Goal: Ask a question

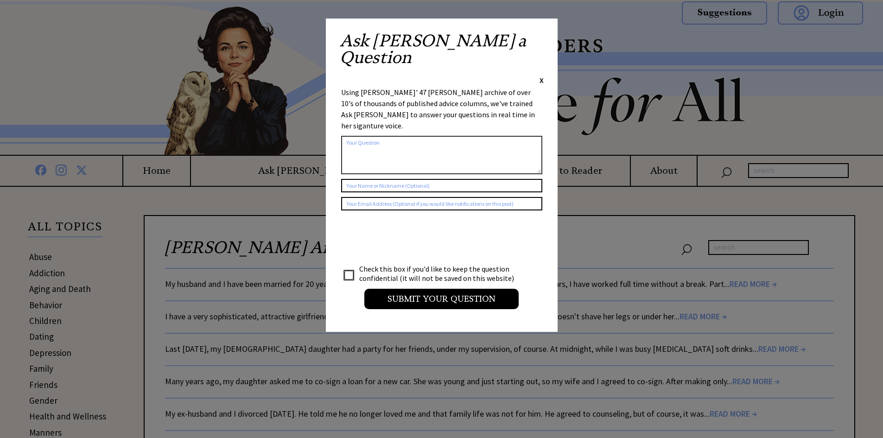
click at [359, 136] on textarea at bounding box center [441, 155] width 201 height 38
click at [542, 76] on span "X" at bounding box center [542, 80] width 4 height 9
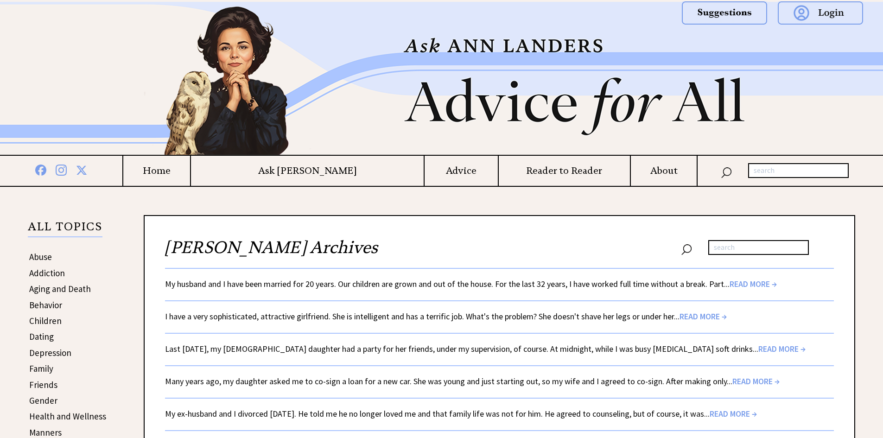
click at [542, 38] on img at bounding box center [442, 78] width 668 height 153
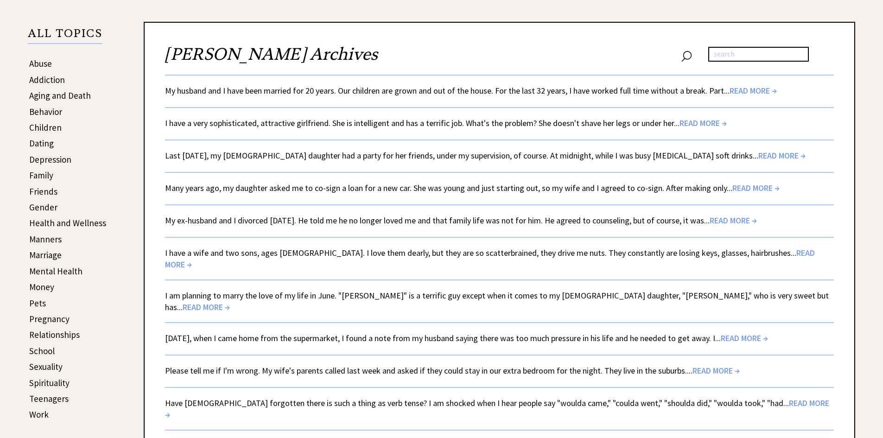
scroll to position [185, 0]
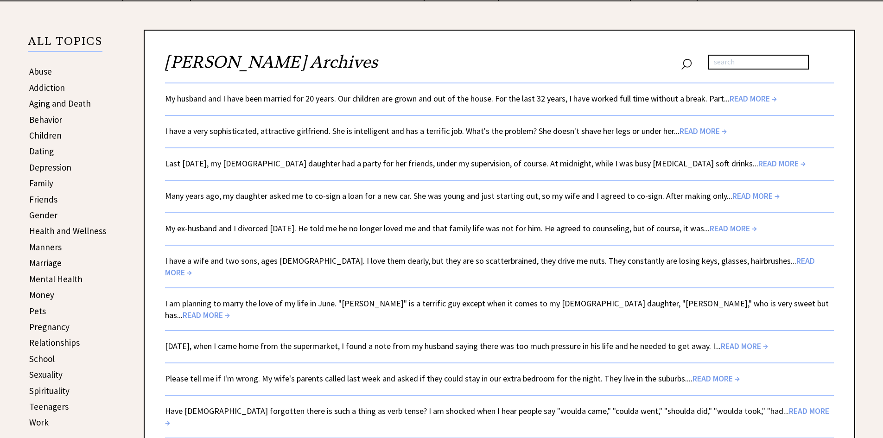
click at [57, 408] on link "Teenagers" at bounding box center [48, 406] width 39 height 11
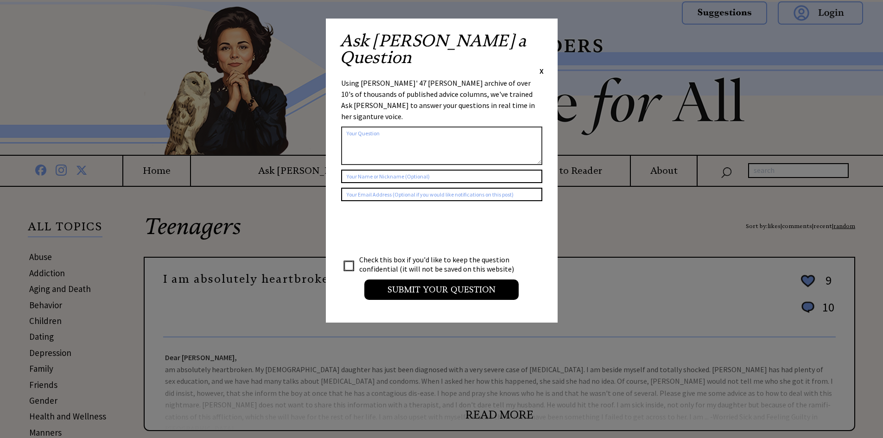
click at [361, 127] on textarea at bounding box center [441, 146] width 201 height 38
type textarea "cause for carful driving"
click at [371, 127] on textarea "cause for carful driving" at bounding box center [441, 146] width 201 height 38
drag, startPoint x: 400, startPoint y: 98, endPoint x: 331, endPoint y: 99, distance: 68.2
click at [334, 99] on div "Ask [PERSON_NAME] a Question X Using [PERSON_NAME]' 47 [PERSON_NAME] archive of…" at bounding box center [442, 171] width 232 height 304
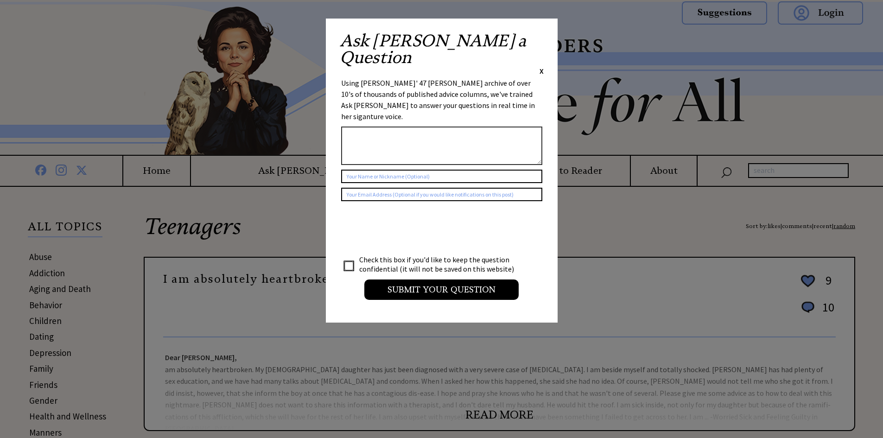
click at [539, 37] on div "Ask [PERSON_NAME] a Question X" at bounding box center [442, 54] width 204 height 44
click at [541, 66] on span "X" at bounding box center [542, 70] width 4 height 9
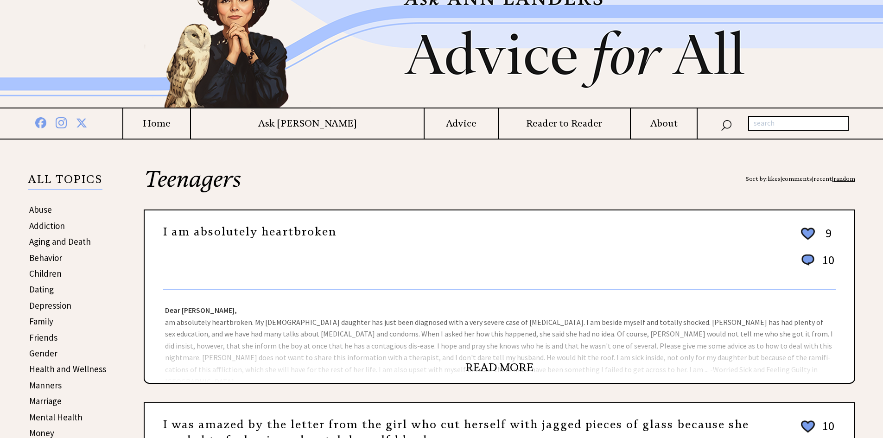
scroll to position [47, 0]
click at [758, 121] on input "text" at bounding box center [798, 123] width 101 height 15
type input "cause for careful driving"
